Goal: Find specific page/section: Find specific page/section

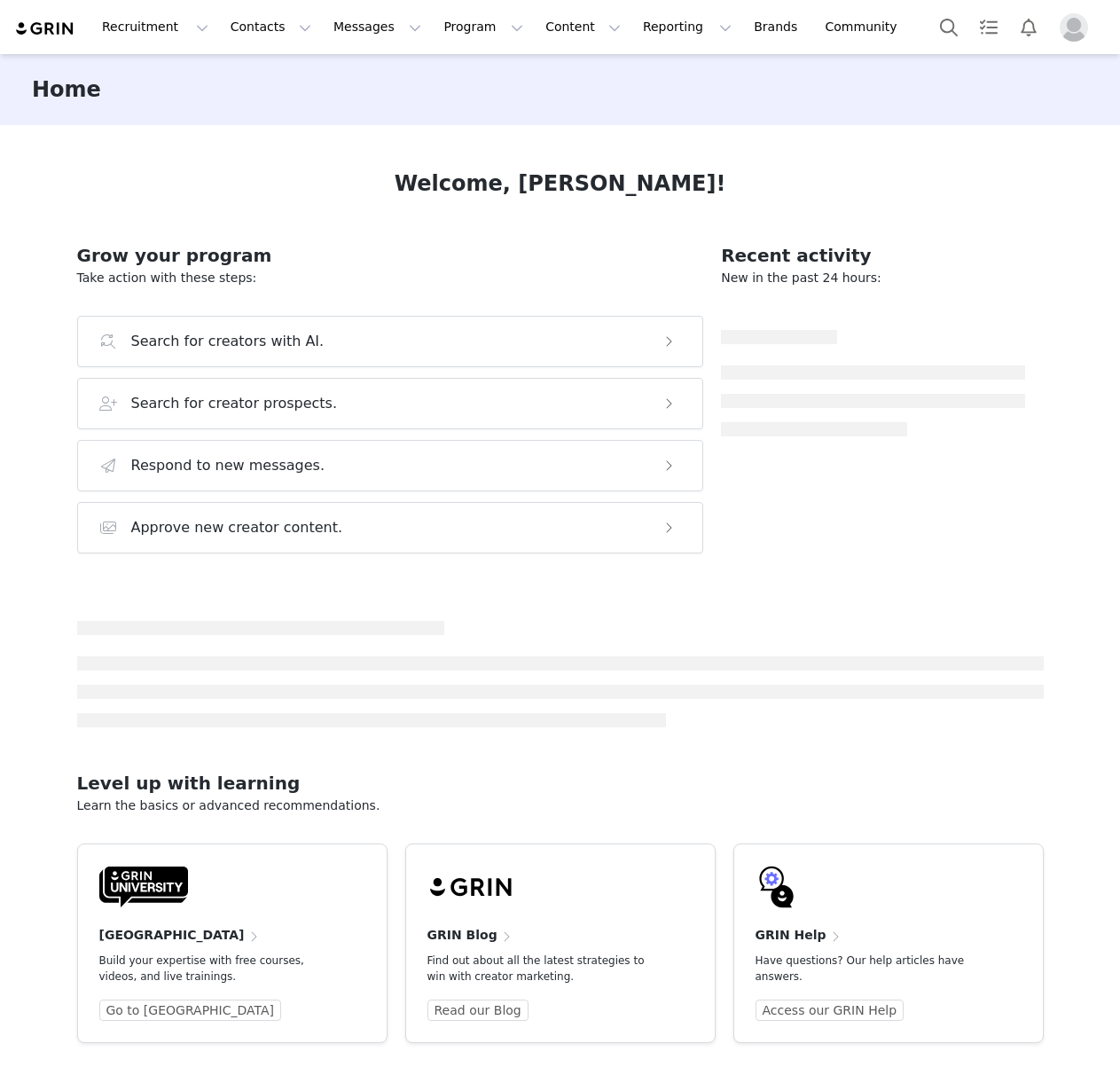
click at [238, 30] on button "Contacts Contacts" at bounding box center [271, 27] width 102 height 40
click at [271, 90] on link "Creators" at bounding box center [278, 79] width 140 height 33
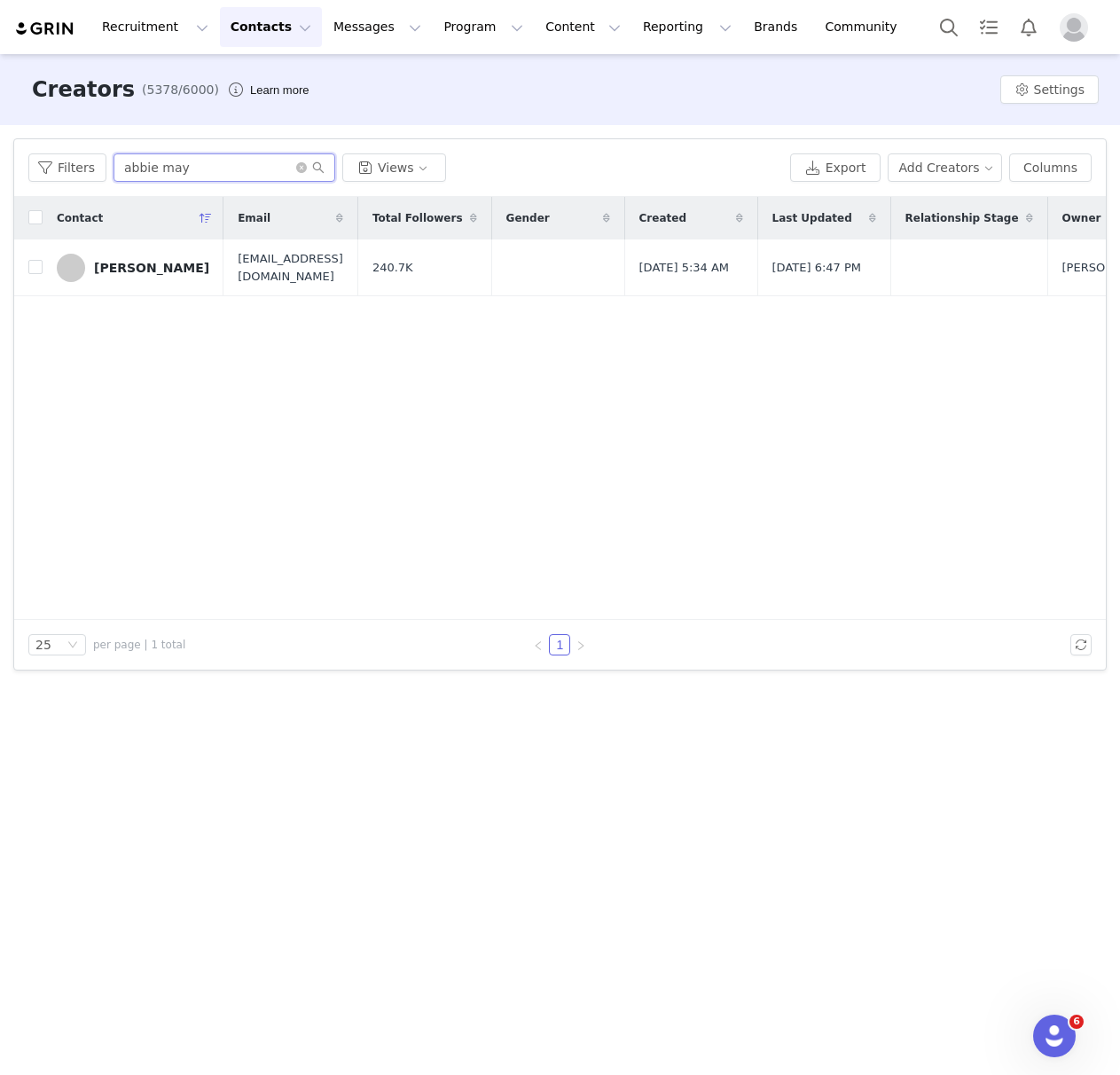
click at [208, 171] on input "abbie may" at bounding box center [224, 168] width 221 height 29
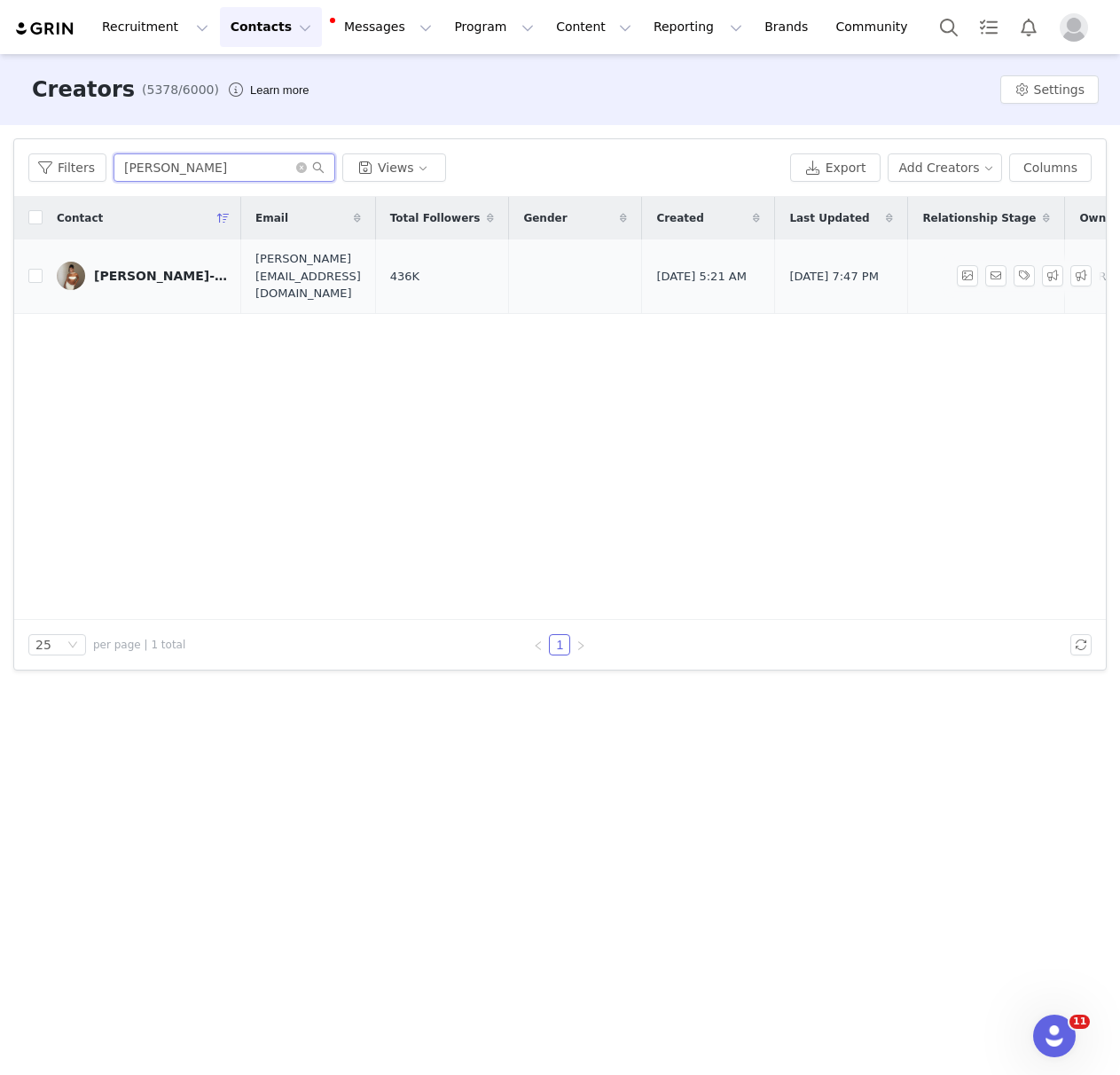
type input "[PERSON_NAME]"
click at [147, 271] on div "[PERSON_NAME]-[PERSON_NAME]" at bounding box center [160, 276] width 133 height 14
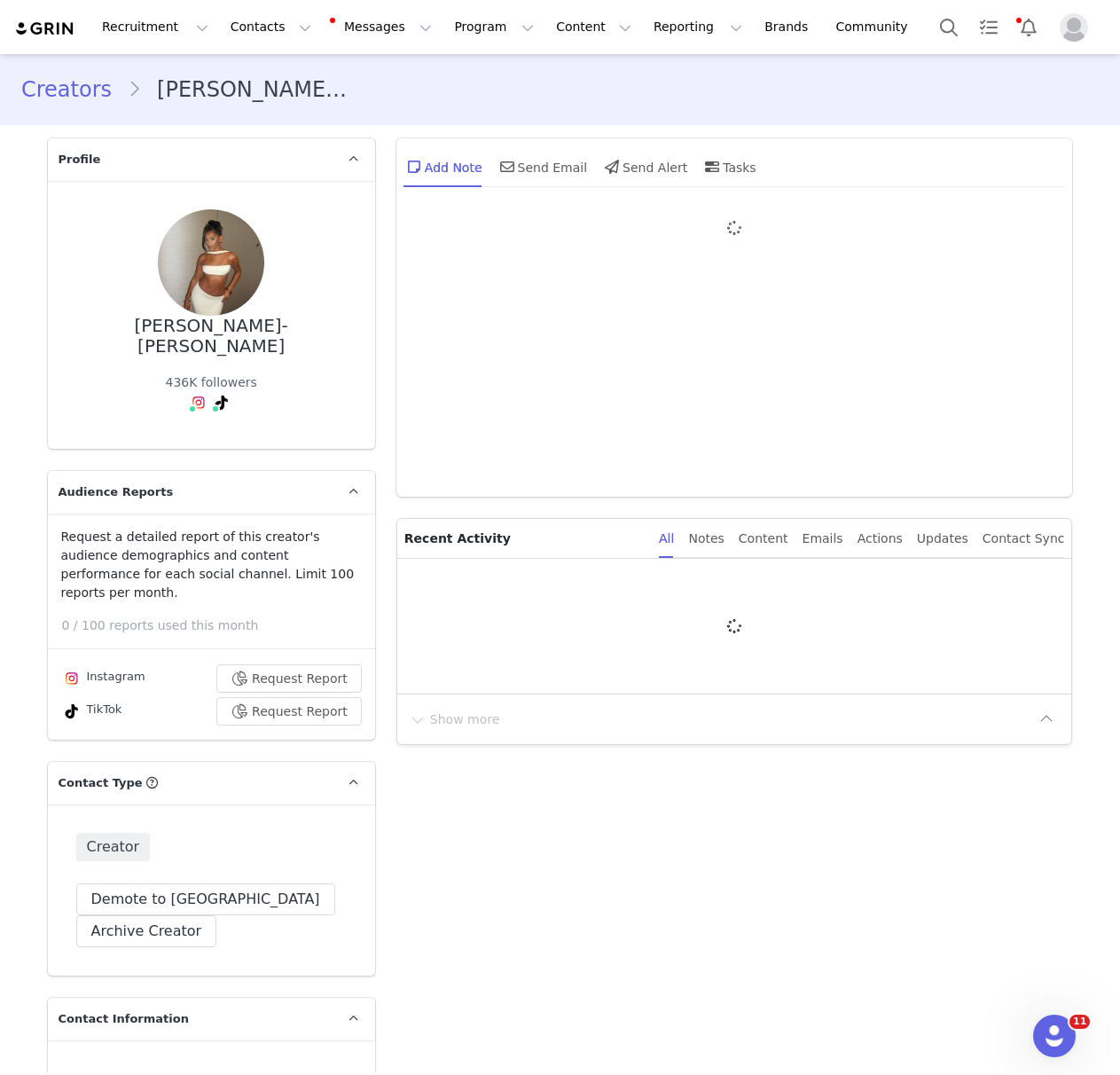
type input "+44 ([GEOGRAPHIC_DATA])"
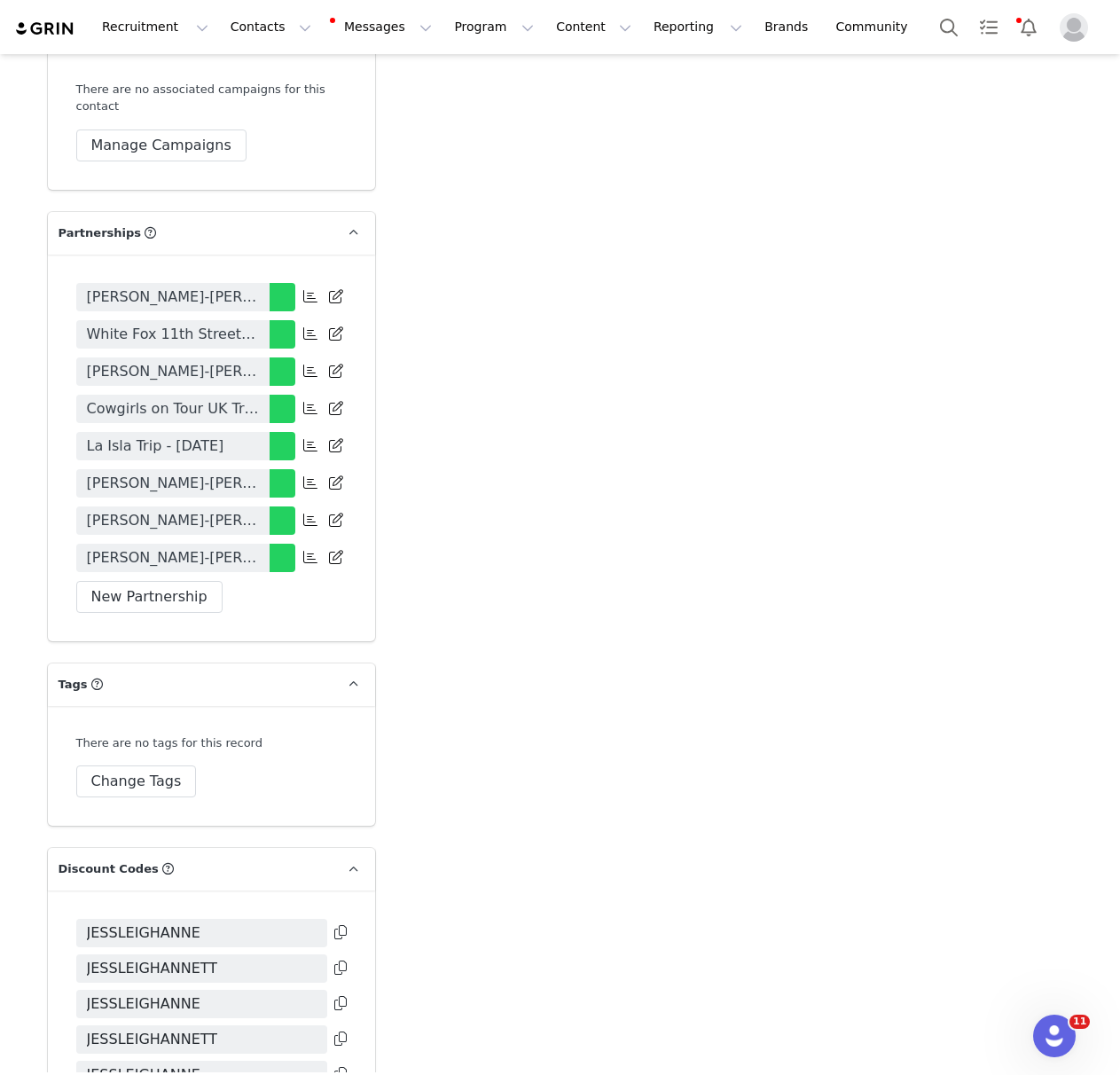
scroll to position [5020, 0]
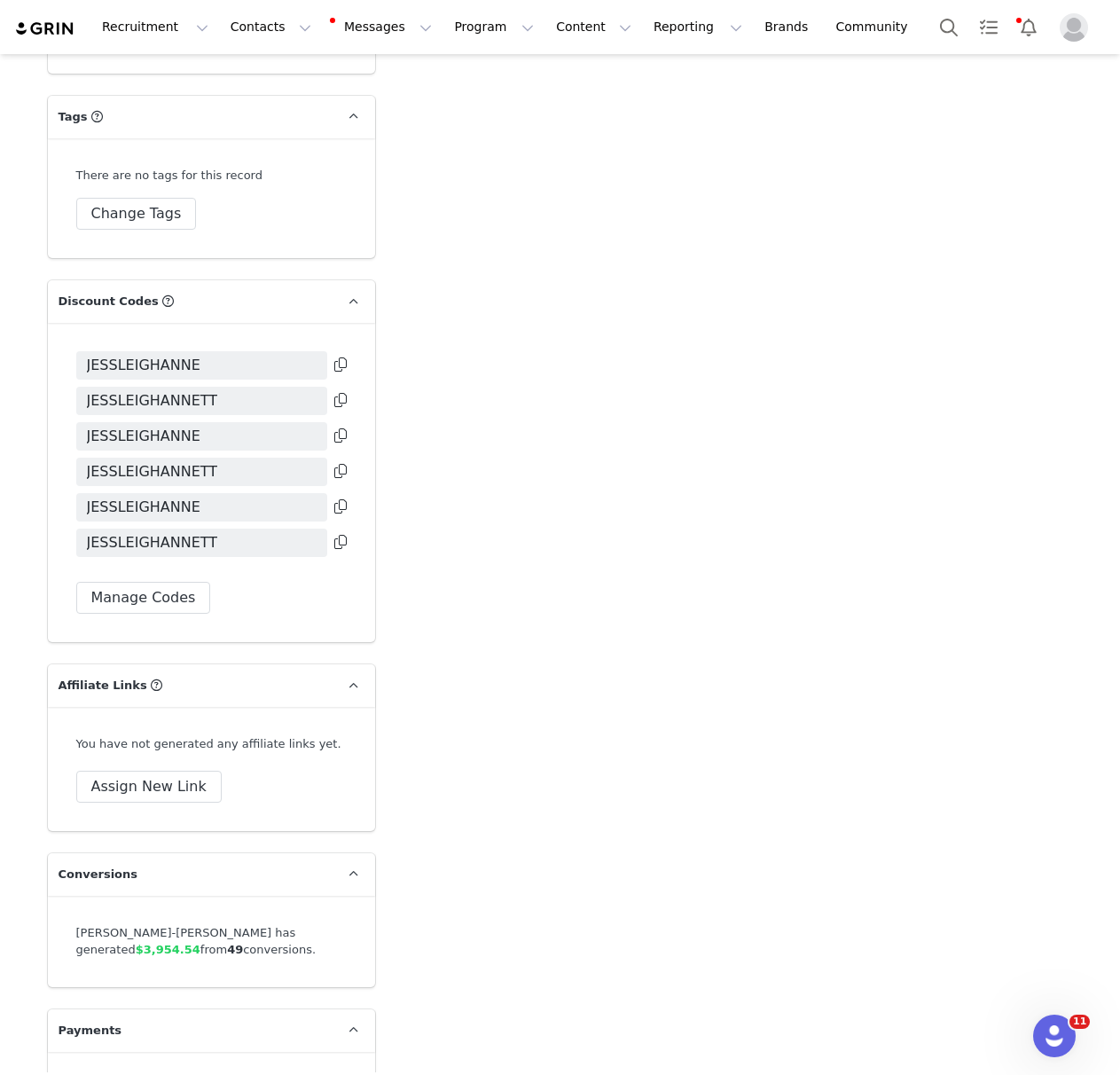
click at [334, 497] on div at bounding box center [339, 512] width 15 height 30
click at [341, 499] on icon at bounding box center [340, 506] width 12 height 14
click at [336, 535] on icon at bounding box center [340, 541] width 12 height 14
